Goal: Task Accomplishment & Management: Use online tool/utility

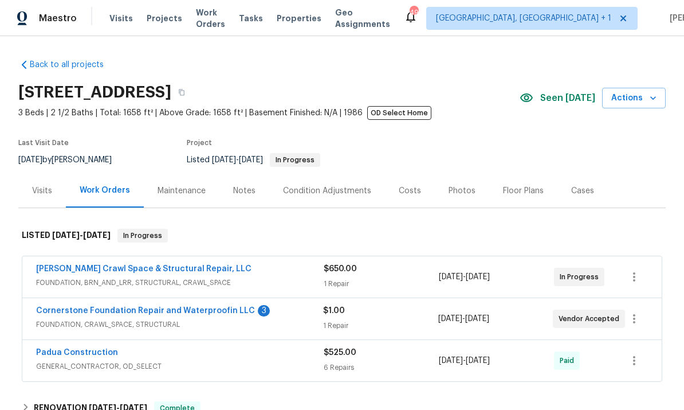
click at [200, 307] on link "Cornerstone Foundation Repair and Waterproofin LLC" at bounding box center [145, 311] width 219 height 8
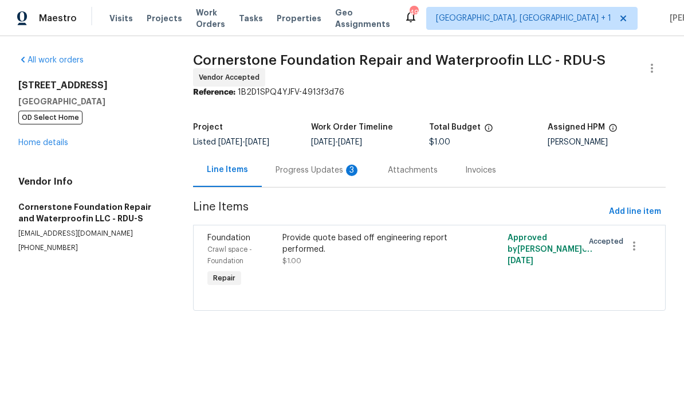
click at [308, 165] on div "Progress Updates 3" at bounding box center [318, 170] width 85 height 11
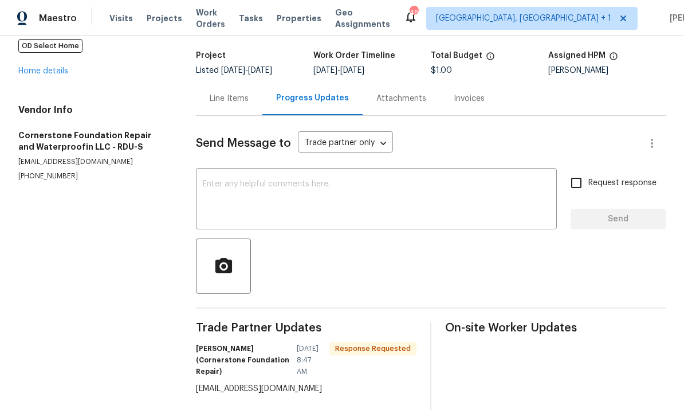
scroll to position [7, 0]
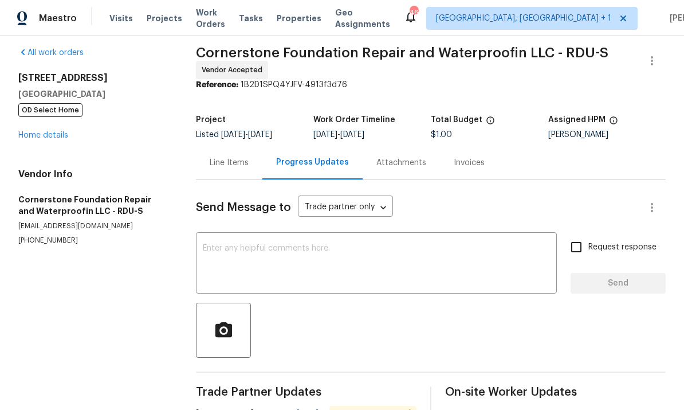
click at [65, 137] on link "Home details" at bounding box center [43, 135] width 50 height 8
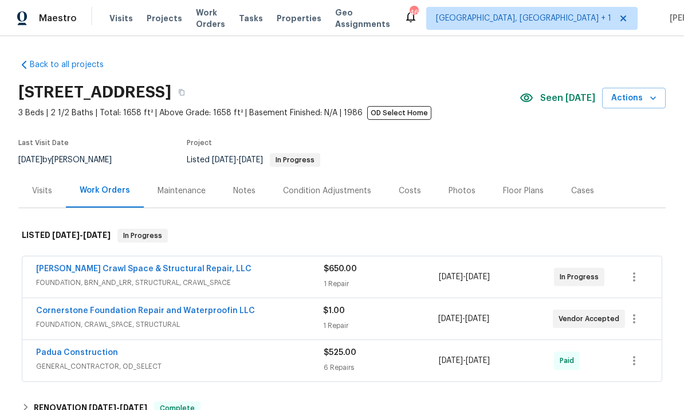
click at [216, 314] on link "Cornerstone Foundation Repair and Waterproofin LLC" at bounding box center [145, 311] width 219 height 8
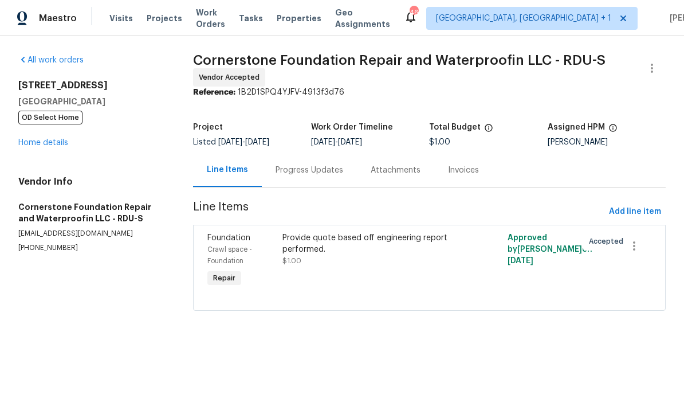
click at [302, 171] on div "Progress Updates" at bounding box center [310, 170] width 68 height 11
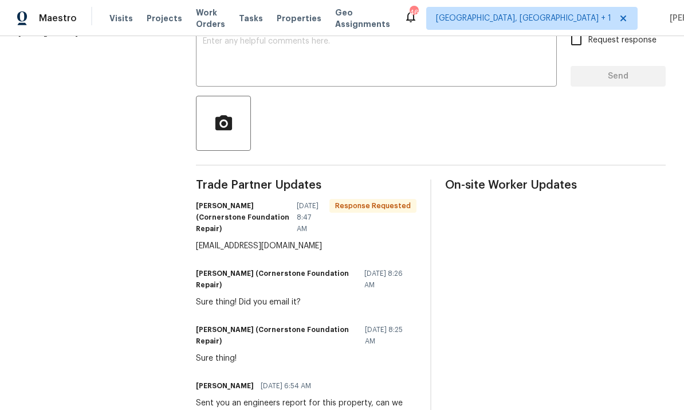
scroll to position [214, 0]
click at [264, 47] on textarea at bounding box center [376, 58] width 347 height 40
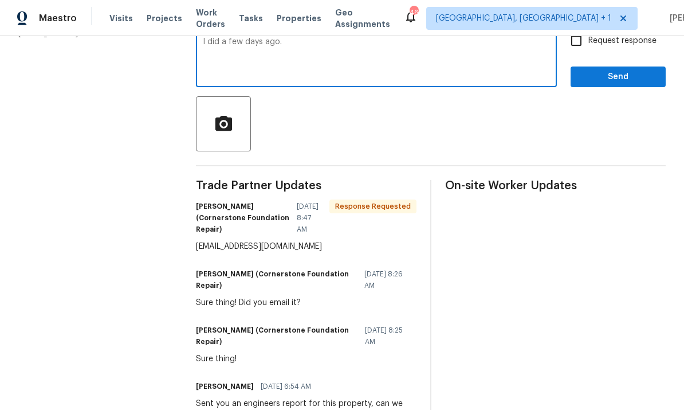
scroll to position [183, 0]
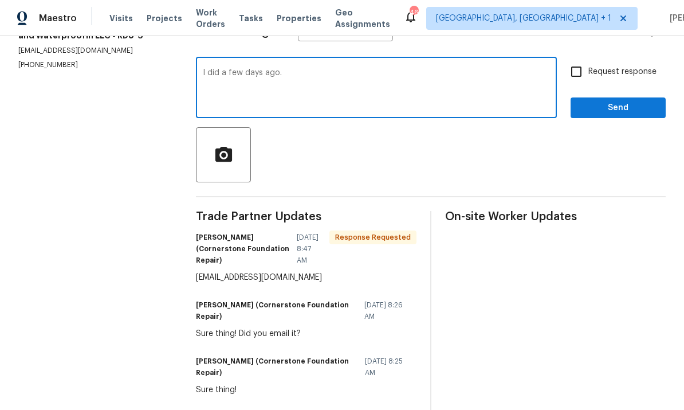
type textarea "I did a few days ago."
click at [232, 148] on icon "button" at bounding box center [224, 153] width 17 height 15
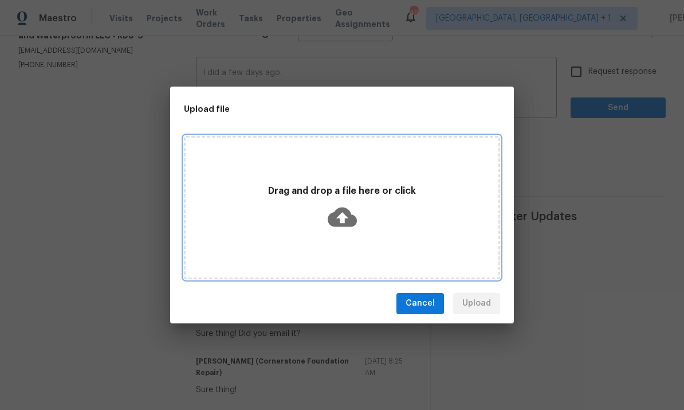
click at [347, 211] on icon at bounding box center [342, 216] width 29 height 19
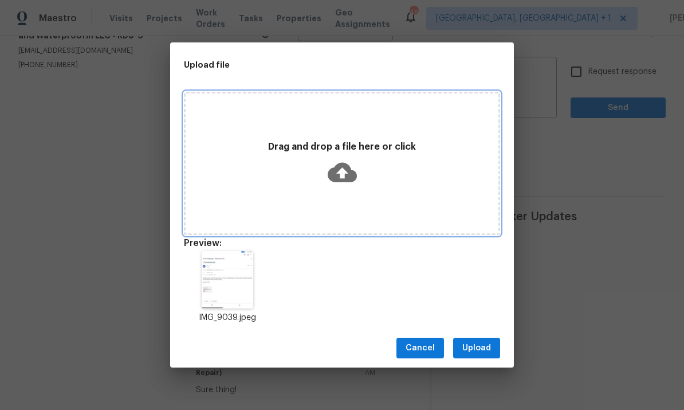
click at [345, 168] on icon at bounding box center [342, 172] width 29 height 19
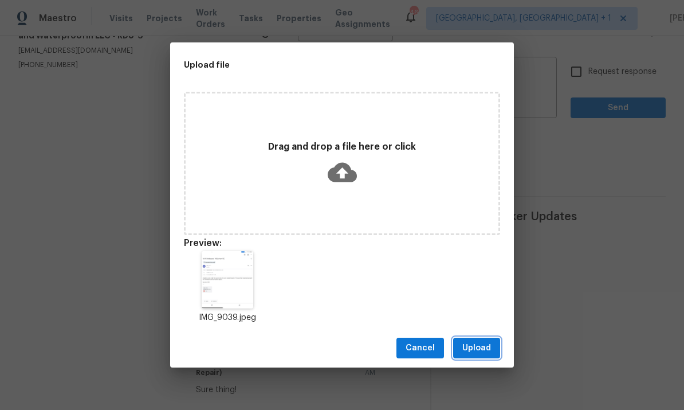
click at [479, 349] on span "Upload" at bounding box center [477, 348] width 29 height 14
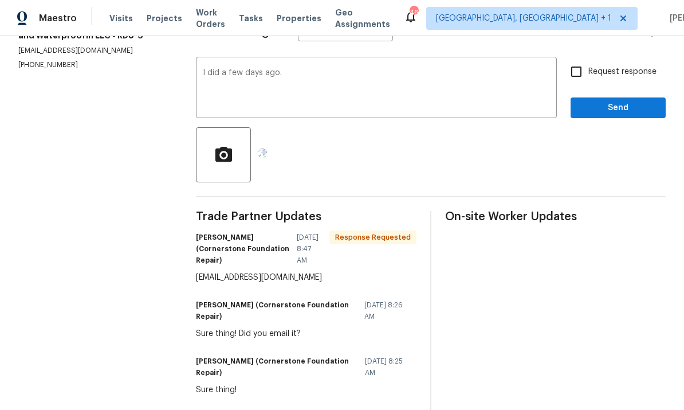
click at [580, 77] on input "Request response" at bounding box center [577, 72] width 24 height 24
checkbox input "true"
click at [630, 109] on span "Send" at bounding box center [618, 108] width 77 height 14
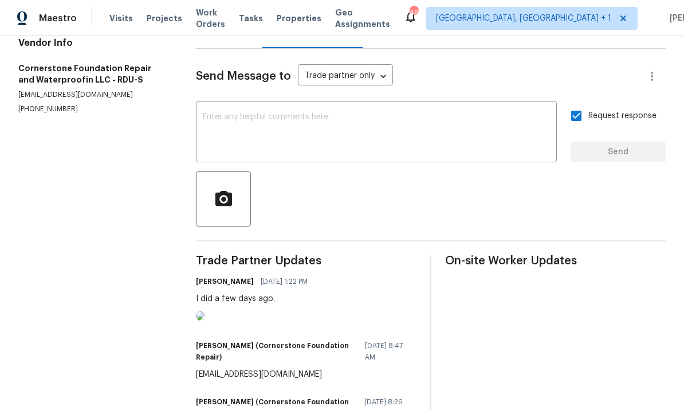
scroll to position [144, 0]
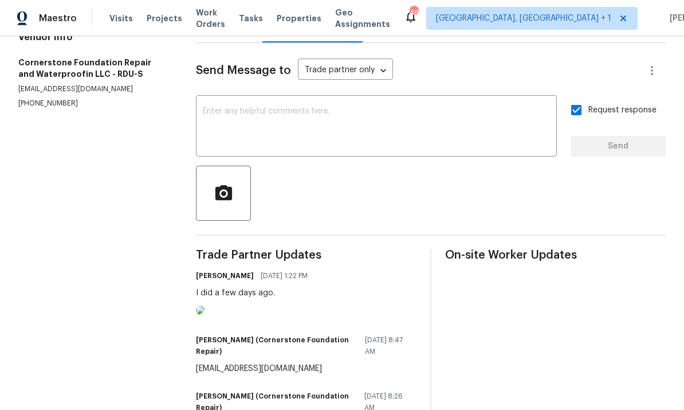
click at [205, 315] on img at bounding box center [200, 310] width 9 height 9
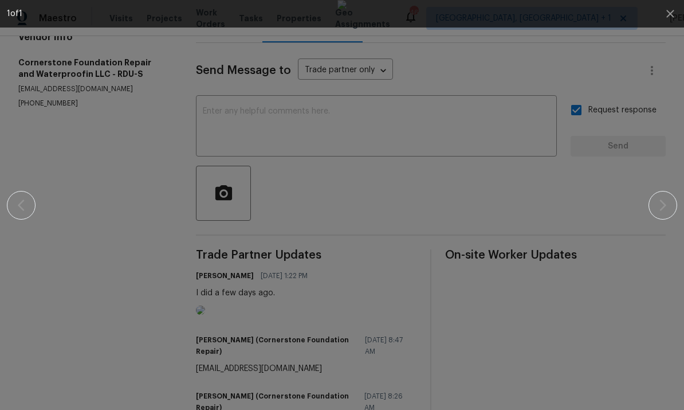
click at [637, 65] on div at bounding box center [342, 205] width 671 height 410
click at [625, 67] on div at bounding box center [342, 205] width 586 height 410
click at [607, 164] on div at bounding box center [342, 205] width 586 height 410
click at [596, 182] on div at bounding box center [342, 205] width 586 height 410
click at [134, 231] on div at bounding box center [342, 205] width 586 height 410
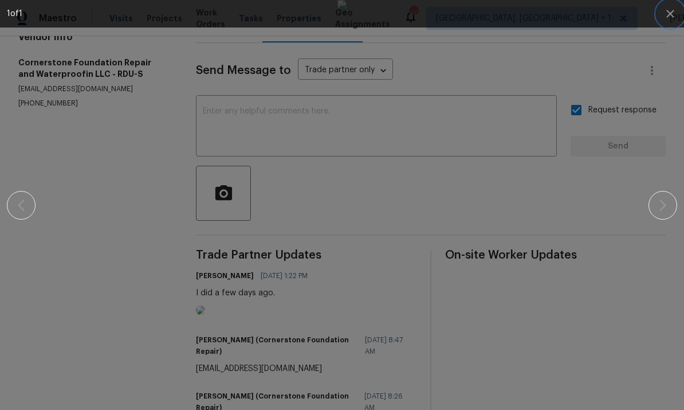
click at [670, 16] on icon "button" at bounding box center [671, 14] width 14 height 14
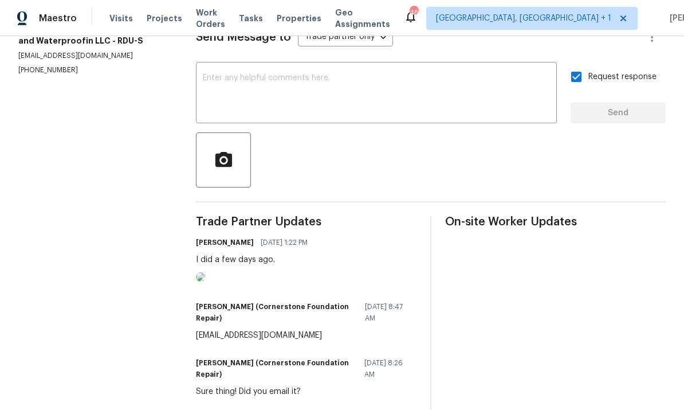
scroll to position [179, 0]
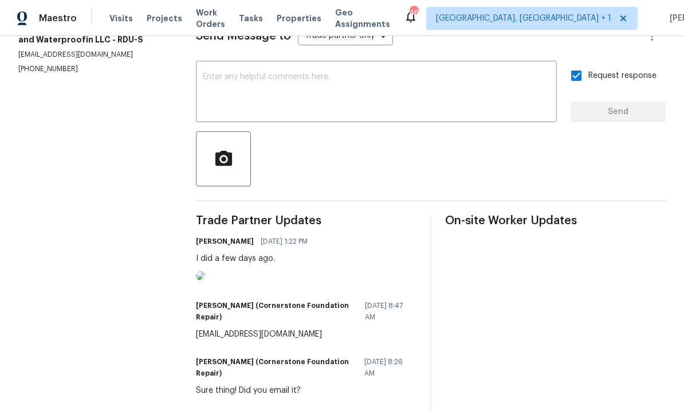
click at [205, 280] on img at bounding box center [200, 275] width 9 height 9
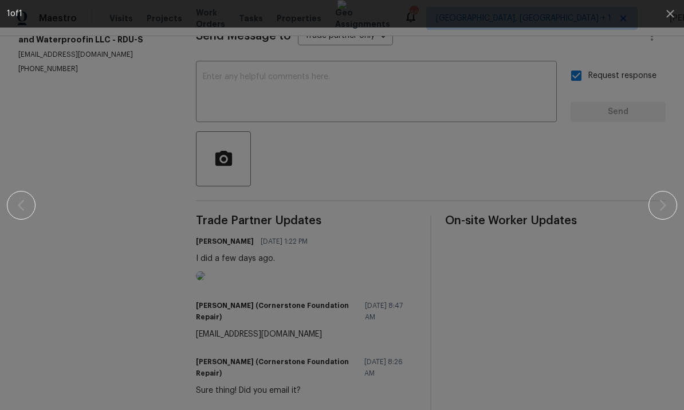
click at [590, 197] on div at bounding box center [342, 205] width 586 height 410
click at [121, 150] on div at bounding box center [342, 205] width 586 height 410
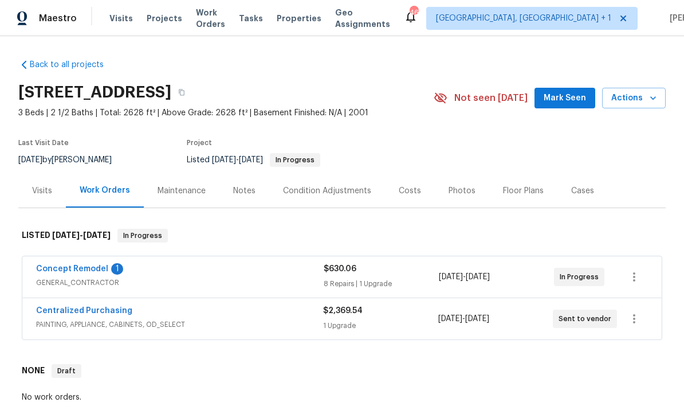
click at [90, 272] on link "Concept Remodel" at bounding box center [72, 269] width 72 height 8
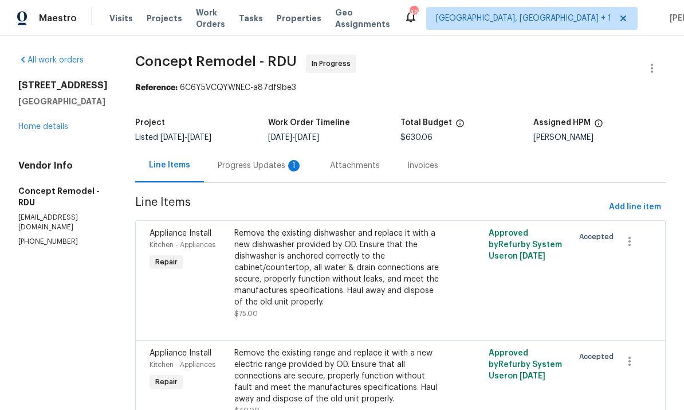
click at [244, 166] on div "Progress Updates 1" at bounding box center [260, 165] width 85 height 11
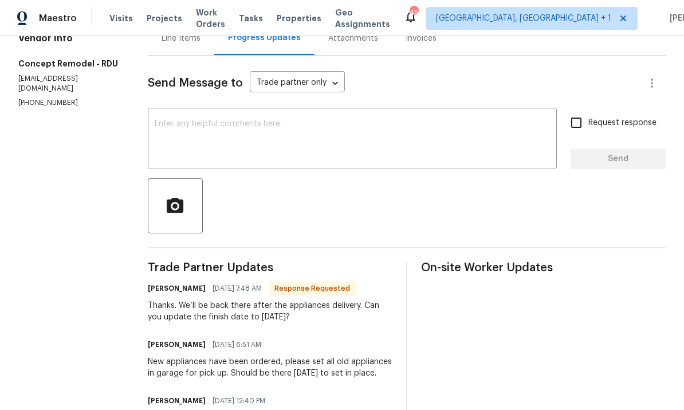
scroll to position [128, 0]
click at [214, 127] on textarea at bounding box center [353, 139] width 396 height 40
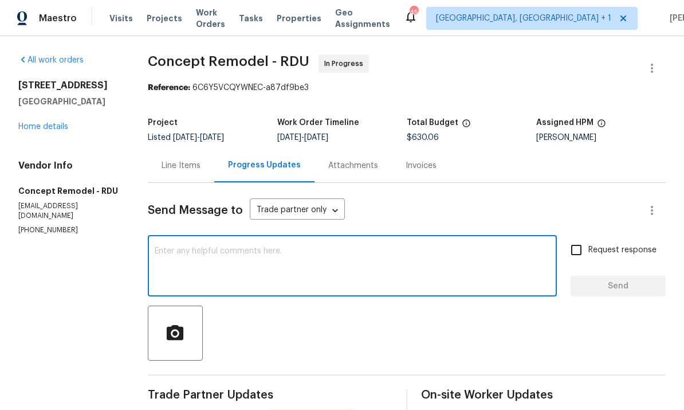
scroll to position [0, 0]
click at [173, 160] on div "Line Items" at bounding box center [181, 165] width 39 height 11
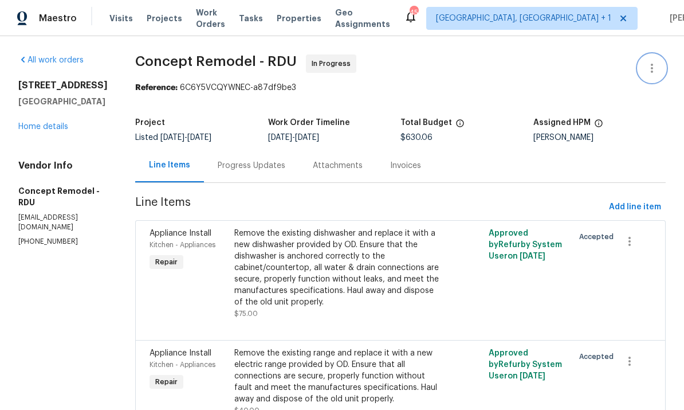
click at [652, 64] on icon "button" at bounding box center [652, 68] width 2 height 9
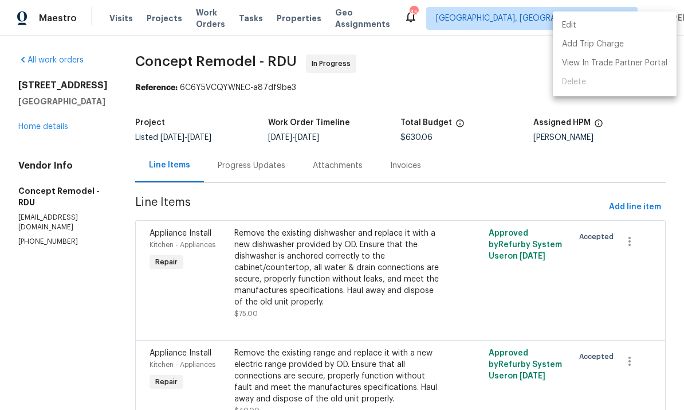
click at [576, 27] on li "Edit" at bounding box center [615, 25] width 124 height 19
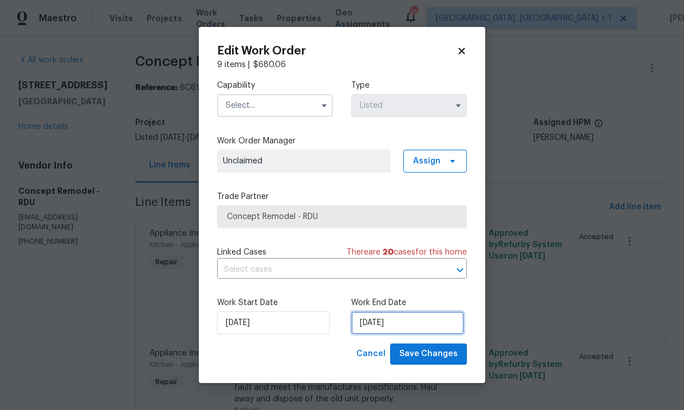
click at [423, 326] on input "[DATE]" at bounding box center [407, 322] width 113 height 23
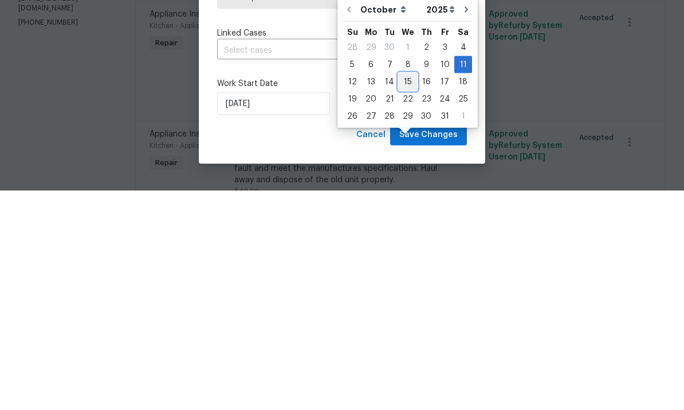
click at [405, 293] on div "15" at bounding box center [408, 301] width 18 height 16
type input "10/15/2025"
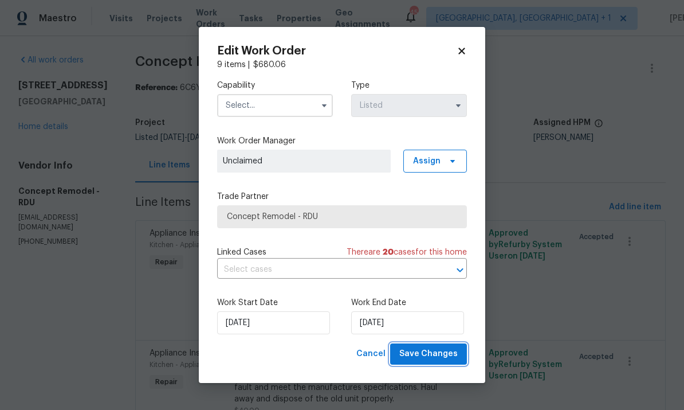
click at [435, 350] on span "Save Changes" at bounding box center [429, 354] width 58 height 14
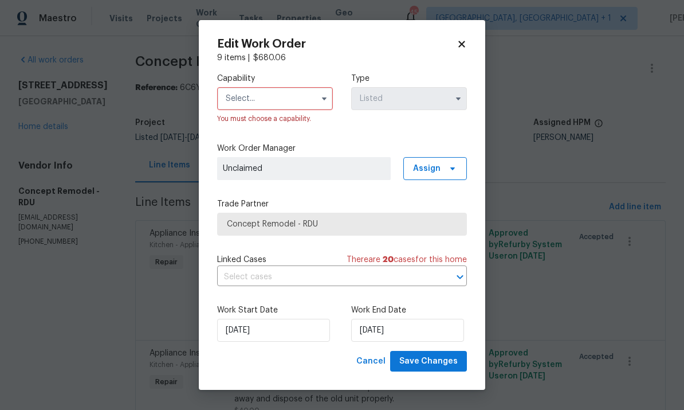
click at [307, 99] on input "text" at bounding box center [275, 98] width 116 height 23
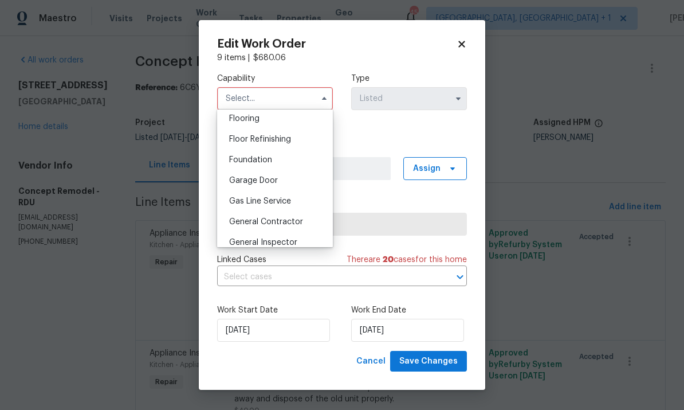
scroll to position [451, 0]
click at [299, 217] on span "General Contractor" at bounding box center [266, 220] width 74 height 8
type input "General Contractor"
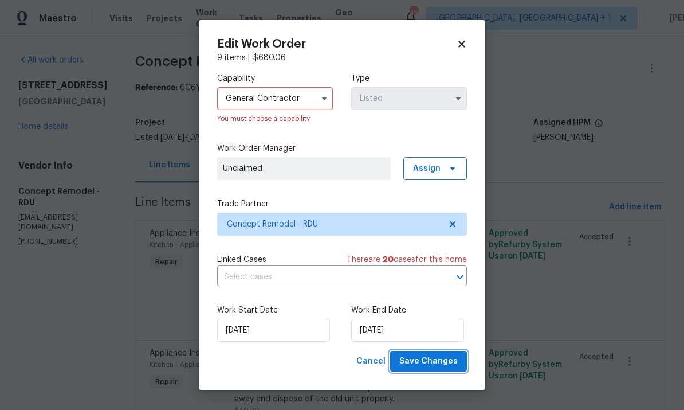
click at [434, 371] on button "Save Changes" at bounding box center [428, 361] width 77 height 21
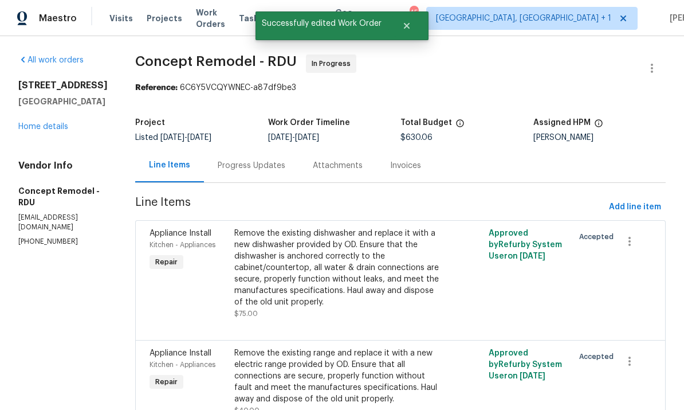
click at [59, 127] on link "Home details" at bounding box center [43, 127] width 50 height 8
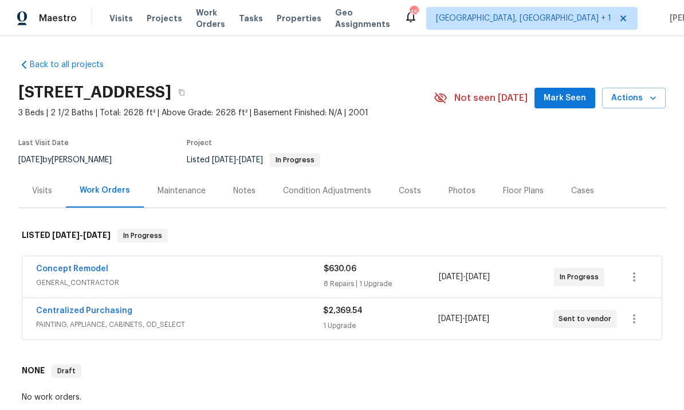
click at [581, 91] on span "Mark Seen" at bounding box center [565, 98] width 42 height 14
click at [249, 185] on div "Notes" at bounding box center [244, 190] width 22 height 11
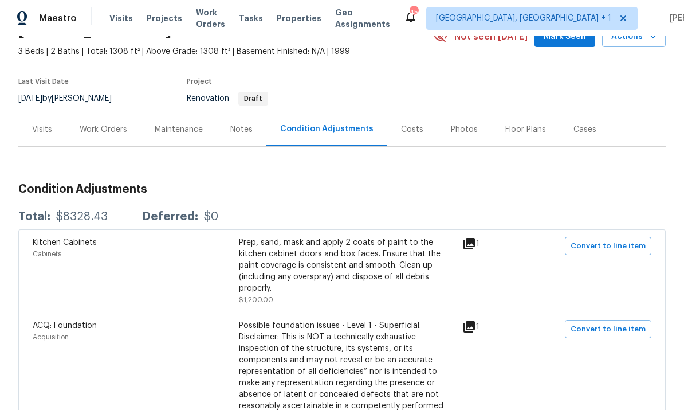
scroll to position [64, 0]
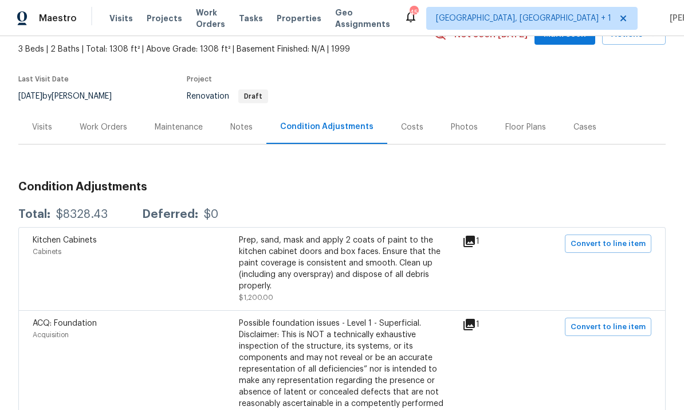
click at [104, 124] on div "Work Orders" at bounding box center [104, 127] width 48 height 11
